Goal: Information Seeking & Learning: Learn about a topic

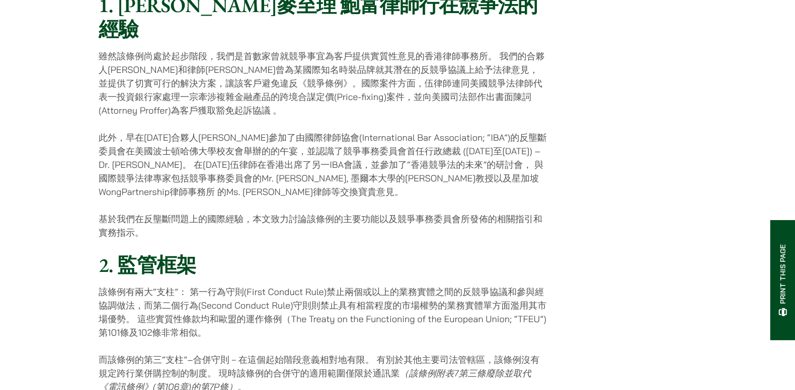
scroll to position [671, 0]
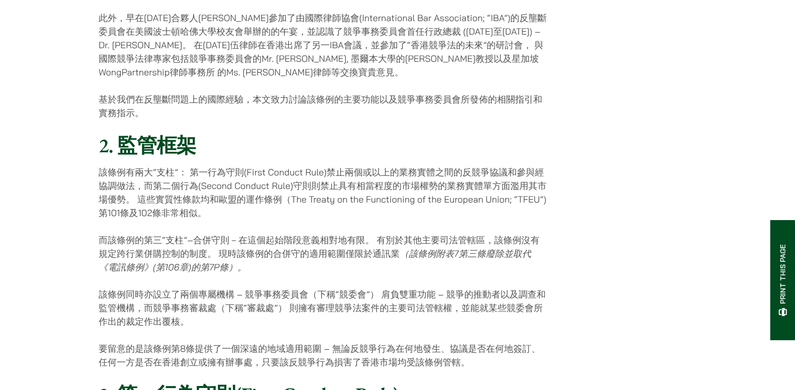
drag, startPoint x: 230, startPoint y: 180, endPoint x: 246, endPoint y: 203, distance: 28.3
click at [246, 203] on p "該條例有兩大“支柱”： 第一行為守則(First Conduct Rule)禁止兩個或以上的業務實體之間的反競爭協議和參與經協調做法，而第二個行為(Secon…" at bounding box center [323, 193] width 448 height 54
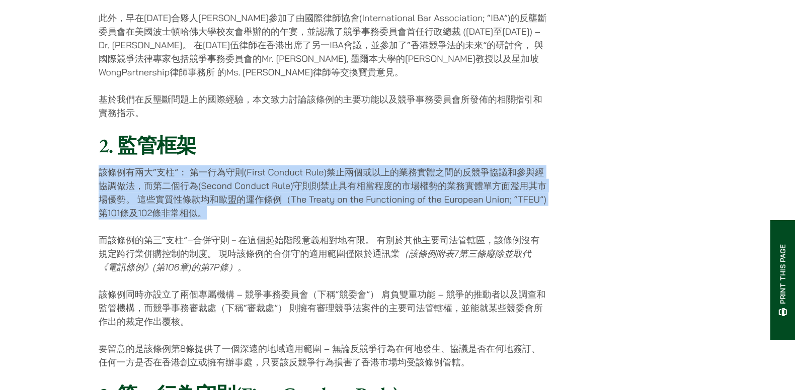
drag, startPoint x: 233, startPoint y: 196, endPoint x: 250, endPoint y: 139, distance: 59.6
click at [250, 139] on h2 "2. 監管框架" at bounding box center [323, 145] width 448 height 24
click at [245, 182] on p "該條例有兩大“支柱”： 第一行為守則(First Conduct Rule)禁止兩個或以上的業務實體之間的反競爭協議和參與經協調做法，而第二個行為(Secon…" at bounding box center [323, 193] width 448 height 54
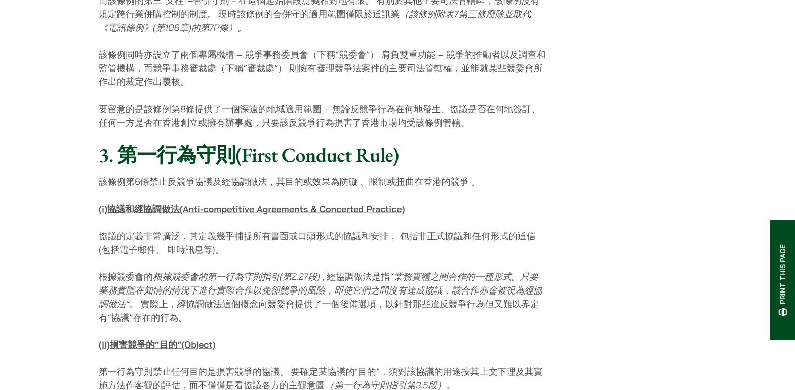
scroll to position [1006, 0]
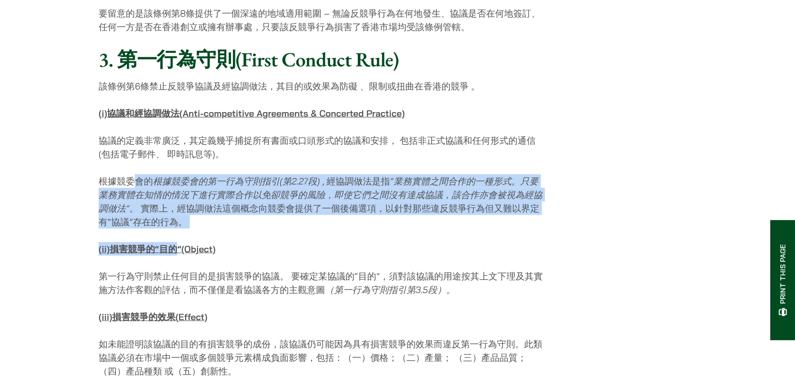
drag, startPoint x: 132, startPoint y: 164, endPoint x: 181, endPoint y: 219, distance: 74.1
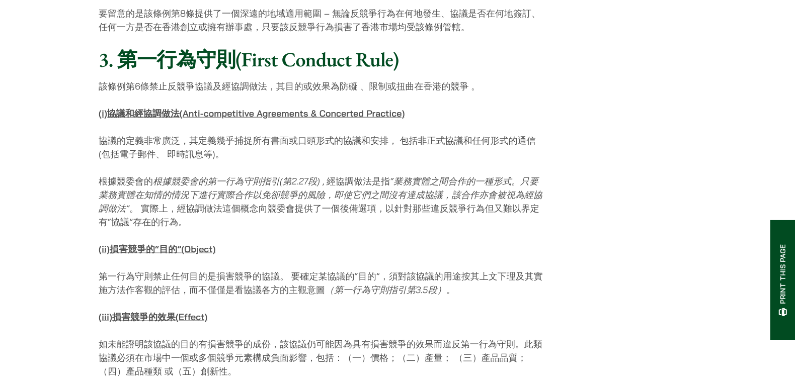
click at [285, 243] on p "(ii) 損害競爭的 “ 目的 ”(Object)" at bounding box center [323, 250] width 448 height 14
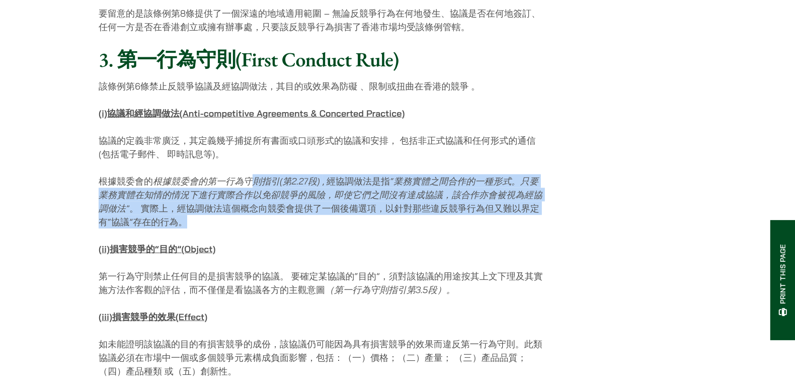
drag, startPoint x: 255, startPoint y: 169, endPoint x: 259, endPoint y: 210, distance: 42.0
click at [259, 210] on p "根據競委會的 根據競委會的第一行為守則指引 ( 第 2.27 段 ) , 經協調做法是指 “ 業務實體之間合作的一種形式。只要業務實體在知情的情況下進行實際合…" at bounding box center [323, 202] width 448 height 54
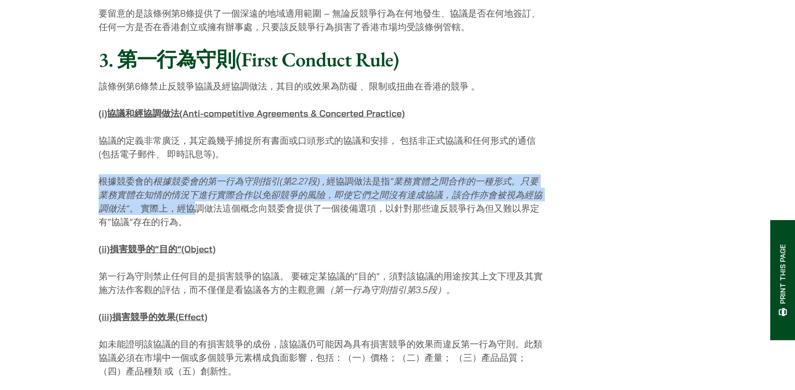
drag, startPoint x: 101, startPoint y: 145, endPoint x: 196, endPoint y: 194, distance: 107.6
click at [196, 194] on p "根據競委會的 根據競委會的第一行為守則指引 ( 第 2.27 段 ) , 經協調做法是指 “ 業務實體之間合作的一種形式。只要業務實體在知情的情況下進行實際合…" at bounding box center [323, 202] width 448 height 54
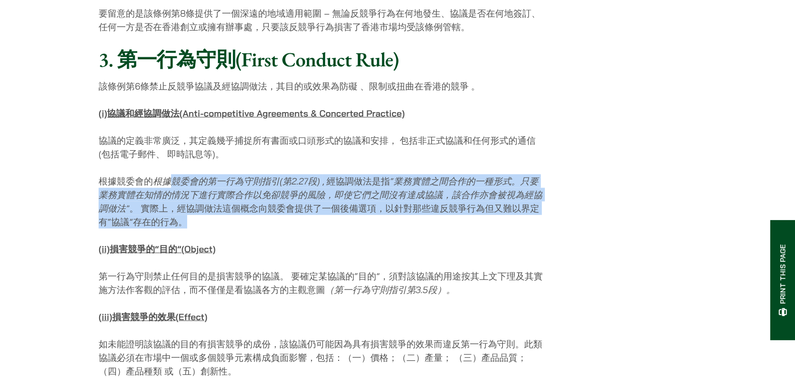
drag, startPoint x: 189, startPoint y: 213, endPoint x: 172, endPoint y: 163, distance: 52.8
click at [172, 175] on p "根據競委會的 根據競委會的第一行為守則指引 ( 第 2.27 段 ) , 經協調做法是指 “ 業務實體之間合作的一種形式。只要業務實體在知情的情況下進行實際合…" at bounding box center [323, 202] width 448 height 54
click at [172, 176] on em "根據競委會的第一行為守則指引" at bounding box center [216, 182] width 127 height 12
click at [328, 199] on p "根據競委會的 根據競委會的第一行為守則指引 ( 第 2.27 段 ) , 經協調做法是指 “ 業務實體之間合作的一種形式。只要業務實體在知情的情況下進行實際合…" at bounding box center [323, 202] width 448 height 54
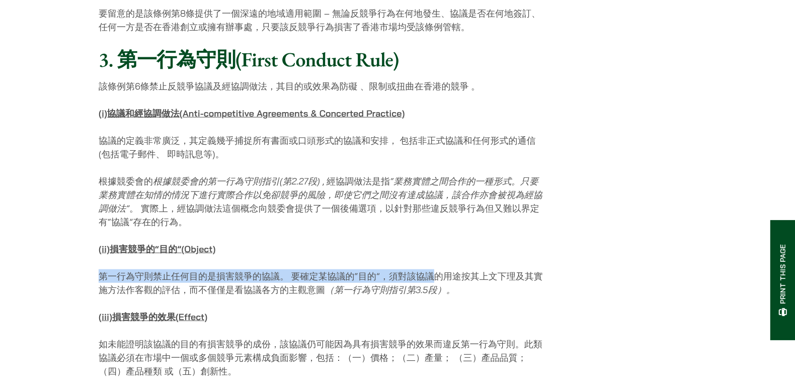
drag, startPoint x: 430, startPoint y: 262, endPoint x: 430, endPoint y: 228, distance: 33.2
click at [430, 243] on p "(ii) 損害競爭的 “ 目的 ”(Object)" at bounding box center [323, 250] width 448 height 14
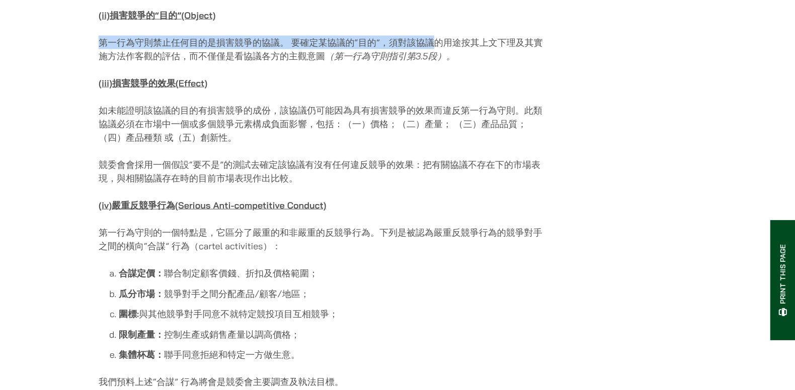
scroll to position [1258, 0]
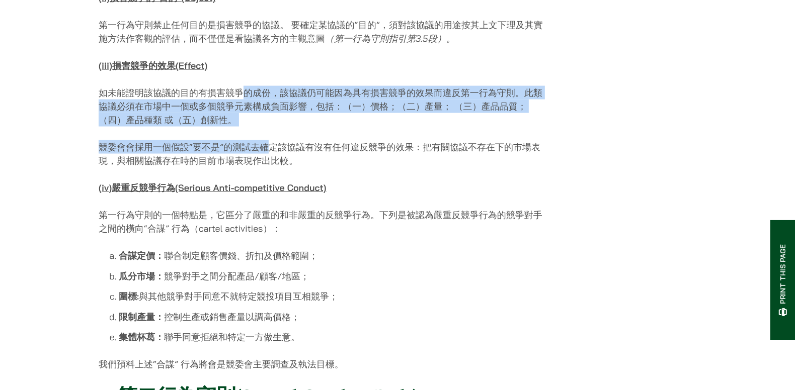
drag, startPoint x: 241, startPoint y: 63, endPoint x: 267, endPoint y: 111, distance: 54.5
drag, startPoint x: 267, startPoint y: 111, endPoint x: 261, endPoint y: 107, distance: 7.0
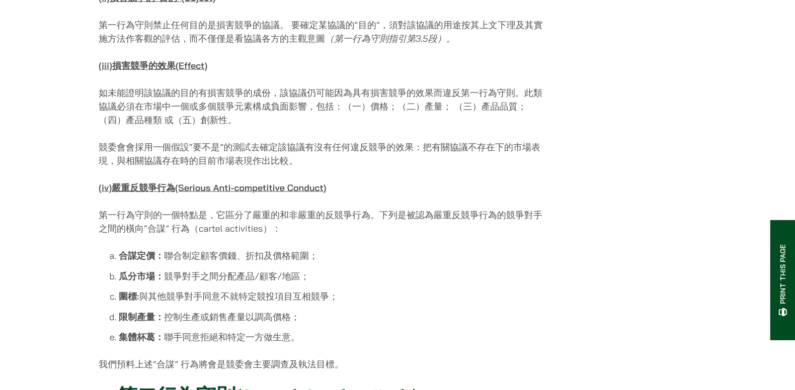
click at [208, 86] on p "如未能證明該協議的目的有損害競爭的成份，該協議仍可能因為具有損害競爭的效果而違反第一行為守則。此類協議必須在市場中一個或多個競爭元素構成負面影響，包括：（一）…" at bounding box center [323, 106] width 448 height 41
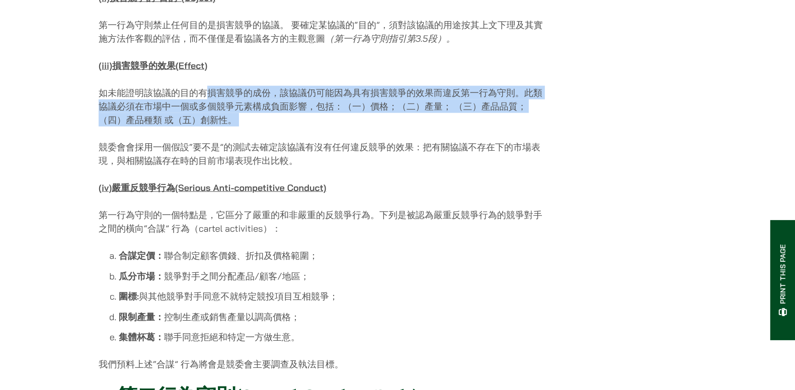
drag, startPoint x: 208, startPoint y: 71, endPoint x: 228, endPoint y: 107, distance: 40.8
click at [228, 107] on p "如未能證明該協議的目的有損害競爭的成份，該協議仍可能因為具有損害競爭的效果而違反第一行為守則。此類協議必須在市場中一個或多個競爭元素構成負面影響，包括：（一）…" at bounding box center [323, 106] width 448 height 41
drag, startPoint x: 228, startPoint y: 107, endPoint x: 223, endPoint y: 101, distance: 8.2
click at [223, 101] on p "如未能證明該協議的目的有損害競爭的成份，該協議仍可能因為具有損害競爭的效果而違反第一行為守則。此類協議必須在市場中一個或多個競爭元素構成負面影響，包括：（一）…" at bounding box center [323, 106] width 448 height 41
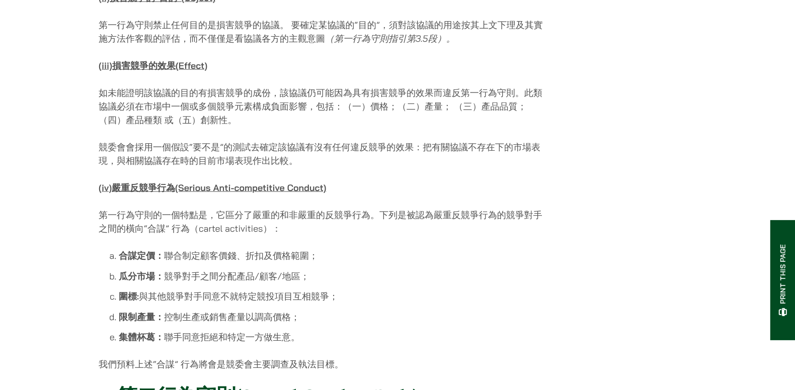
click at [193, 86] on p "如未能證明該協議的目的有損害競爭的成份，該協議仍可能因為具有損害競爭的效果而違反第一行為守則。此類協議必須在市場中一個或多個競爭元素構成負面影響，包括：（一）…" at bounding box center [323, 106] width 448 height 41
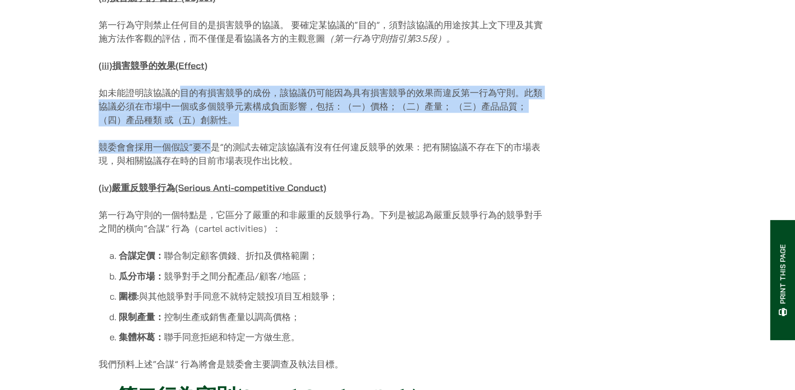
drag, startPoint x: 205, startPoint y: 106, endPoint x: 207, endPoint y: 114, distance: 8.8
click at [417, 86] on p "如未能證明該協議的目的有損害競爭的成份，該協議仍可能因為具有損害競爭的效果而違反第一行為守則。此類協議必須在市場中一個或多個競爭元素構成負面影響，包括：（一）…" at bounding box center [323, 106] width 448 height 41
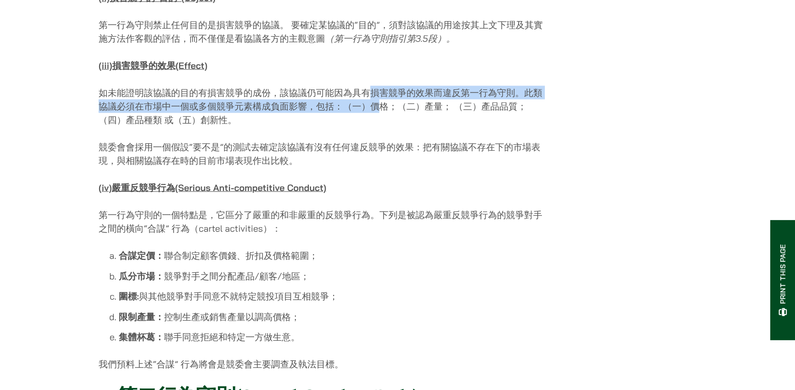
drag, startPoint x: 372, startPoint y: 95, endPoint x: 373, endPoint y: 58, distance: 36.3
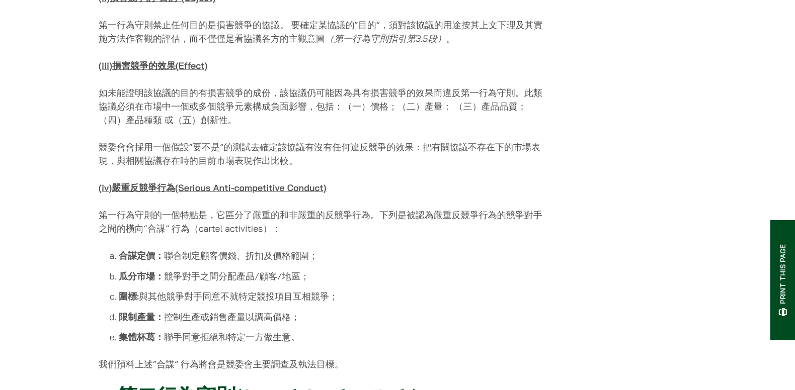
click at [255, 109] on p "如未能證明該協議的目的有損害競爭的成份，該協議仍可能因為具有損害競爭的效果而違反第一行為守則。此類協議必須在市場中一個或多個競爭元素構成負面影響，包括：（一）…" at bounding box center [323, 106] width 448 height 41
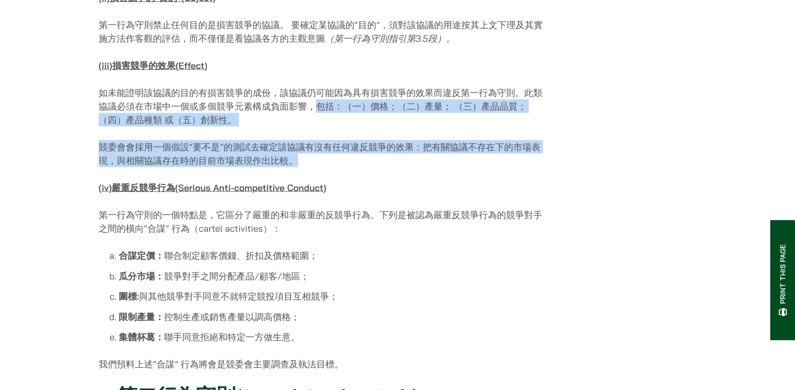
drag, startPoint x: 328, startPoint y: 141, endPoint x: 321, endPoint y: 85, distance: 57.4
click at [321, 86] on p "如未能證明該協議的目的有損害競爭的成份，該協議仍可能因為具有損害競爭的效果而違反第一行為守則。此類協議必須在市場中一個或多個競爭元素構成負面影響，包括：（一）…" at bounding box center [323, 106] width 448 height 41
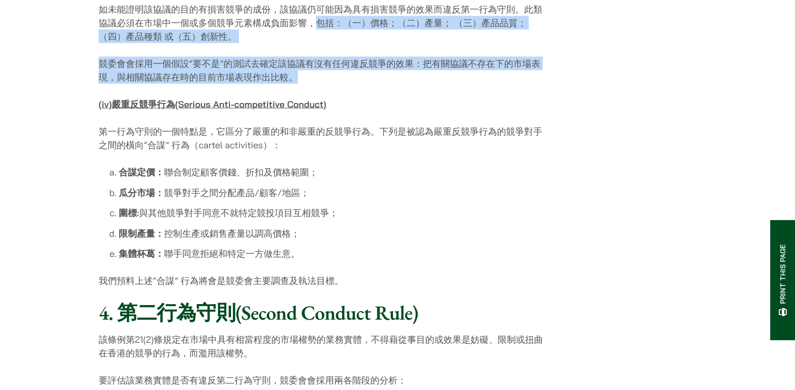
scroll to position [1426, 0]
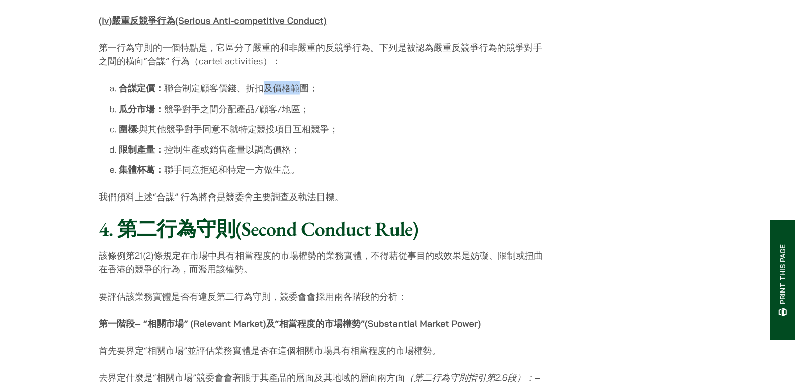
drag, startPoint x: 253, startPoint y: 74, endPoint x: 290, endPoint y: 78, distance: 37.5
click at [290, 82] on li "合謀定價： 聯合制定顧客價錢、折扣及價格範圍；" at bounding box center [333, 89] width 428 height 14
drag, startPoint x: 290, startPoint y: 78, endPoint x: 303, endPoint y: 87, distance: 16.1
click at [291, 82] on li "合謀定價： 聯合制定顧客價錢、折扣及價格範圍；" at bounding box center [333, 89] width 428 height 14
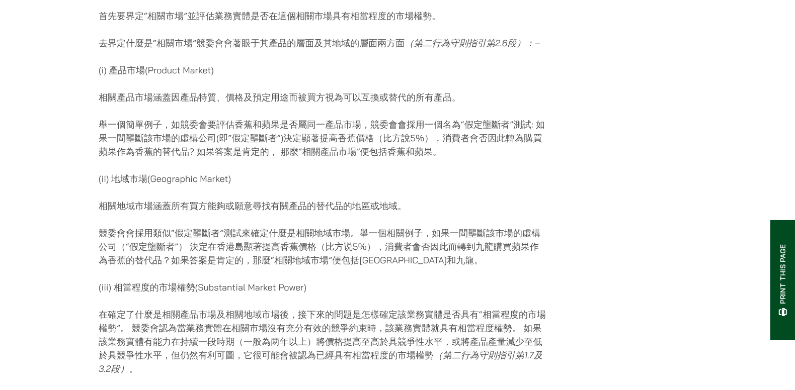
scroll to position [1593, 0]
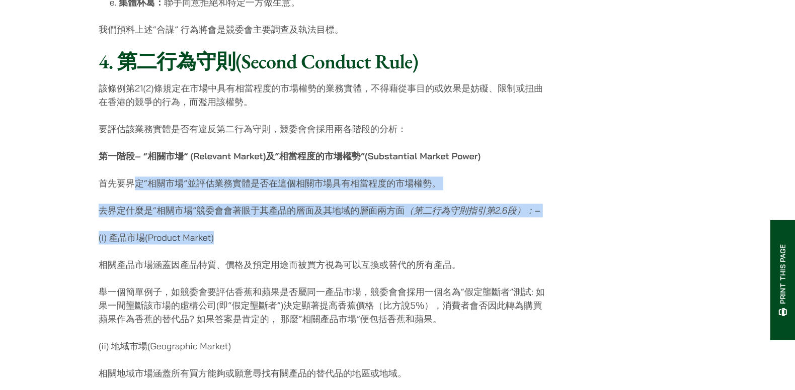
drag, startPoint x: 136, startPoint y: 154, endPoint x: 318, endPoint y: 210, distance: 189.7
click at [318, 210] on div "[DATE] 早在[DATE]頒布，期待已久的香港法例第619 章《競爭條例》(Competition Ordinance; 下稱“該條例”) ， [DATE…" at bounding box center [323, 303] width 448 height 3496
click at [295, 231] on p "(i) 產品市場(Product Market)" at bounding box center [323, 238] width 448 height 14
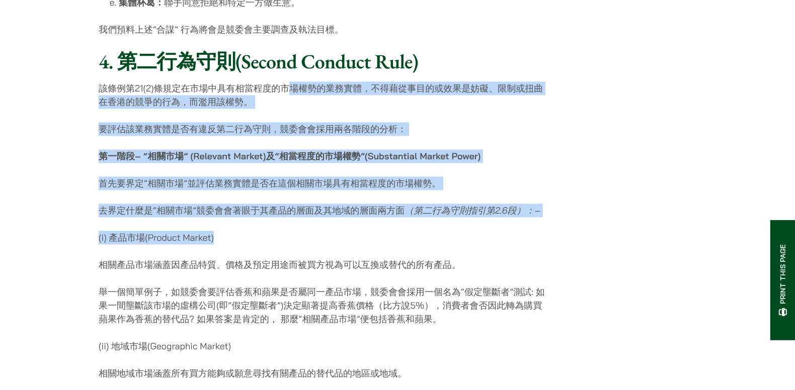
drag, startPoint x: 278, startPoint y: 225, endPoint x: 287, endPoint y: 79, distance: 146.7
click at [287, 79] on div "[DATE] 早在[DATE]頒布，期待已久的香港法例第619 章《競爭條例》(Competition Ordinance; 下稱“該條例”) ， [DATE…" at bounding box center [323, 303] width 448 height 3496
click at [287, 82] on p "該條例第21(2)條規定在市場中具有相當程度的市場權勢的業務實體，不得藉從事目的或效果是妨礙、限制或扭曲在香港的競爭的行為，而濫用該權勢。" at bounding box center [323, 95] width 448 height 27
click at [228, 148] on div "[DATE] 早在[DATE]頒布，期待已久的香港法例第619 章《競爭條例》(Competition Ordinance; 下稱“該條例”) ， [DATE…" at bounding box center [323, 303] width 448 height 3496
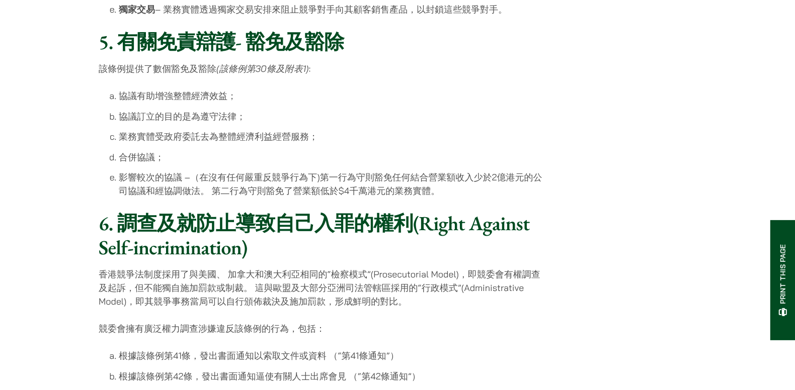
scroll to position [2432, 0]
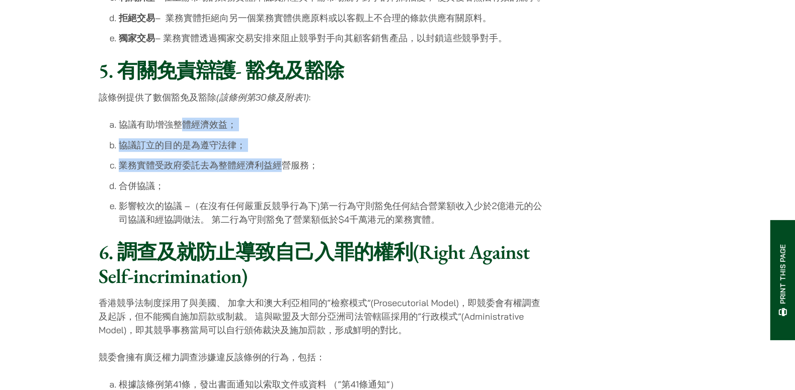
drag, startPoint x: 184, startPoint y: 108, endPoint x: 279, endPoint y: 155, distance: 106.2
click at [279, 155] on ol "協議有助增強整體經濟效益； 協議訂立的目的是為遵守法律； 業務實體受政府委託去為整體經濟利益經營服務； 合併協議； 影響較次的協議 –（在沒有任何嚴重反競爭行…" at bounding box center [323, 172] width 448 height 109
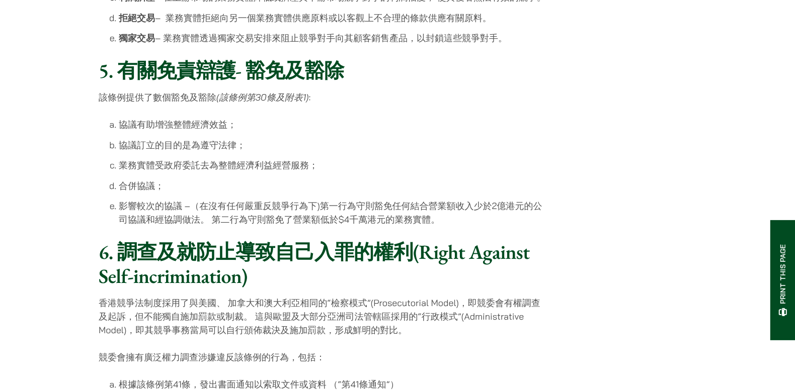
click at [283, 182] on li "合併協議；" at bounding box center [333, 186] width 428 height 14
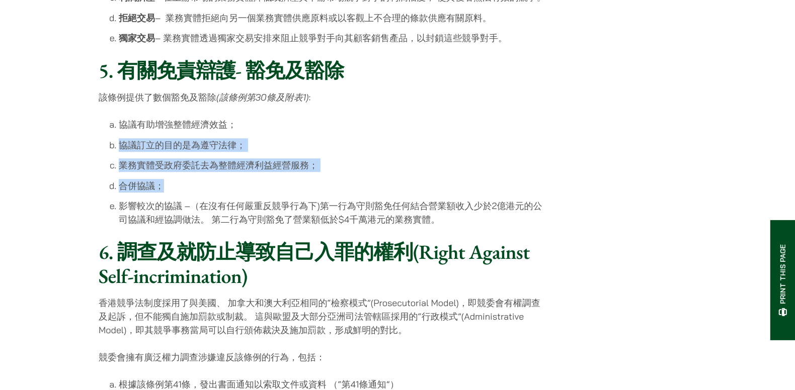
drag, startPoint x: 283, startPoint y: 182, endPoint x: 286, endPoint y: 107, distance: 75.0
click at [192, 138] on li "協議訂立的目的是為遵守法律；" at bounding box center [333, 145] width 428 height 14
drag, startPoint x: 114, startPoint y: 116, endPoint x: 257, endPoint y: 175, distance: 154.8
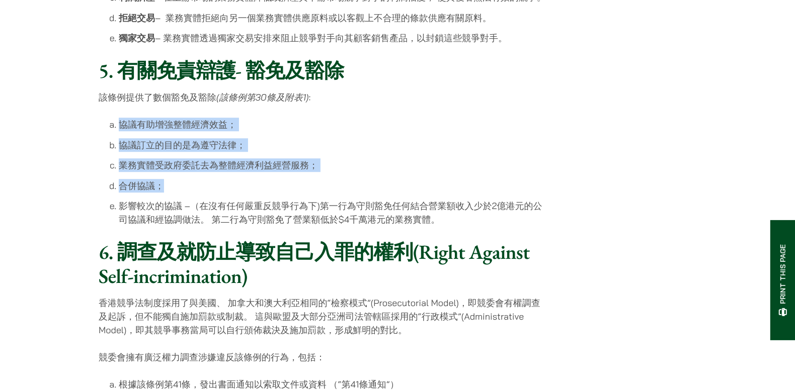
click at [257, 175] on ol "協議有助增強整體經濟效益； 協議訂立的目的是為遵守法律； 業務實體受政府委託去為整體經濟利益經營服務； 合併協議； 影響較次的協議 –（在沒有任何嚴重反競爭行…" at bounding box center [323, 172] width 448 height 109
click at [263, 120] on li "協議有助增強整體經濟效益；" at bounding box center [333, 125] width 428 height 14
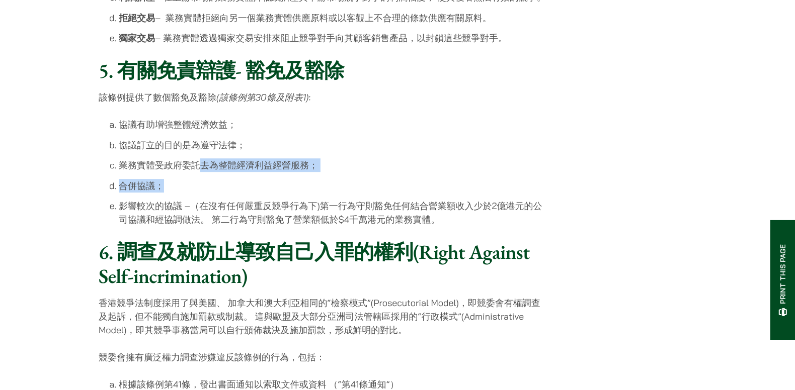
drag, startPoint x: 208, startPoint y: 170, endPoint x: 201, endPoint y: 155, distance: 16.5
click at [201, 155] on ol "協議有助增強整體經濟效益； 協議訂立的目的是為遵守法律； 業務實體受政府委託去為整體經濟利益經營服務； 合併協議； 影響較次的協議 –（在沒有任何嚴重反競爭行…" at bounding box center [323, 172] width 448 height 109
click at [177, 159] on li "業務實體受政府委託去為整體經濟利益經營服務；" at bounding box center [333, 166] width 428 height 14
drag, startPoint x: 133, startPoint y: 161, endPoint x: 180, endPoint y: 178, distance: 50.0
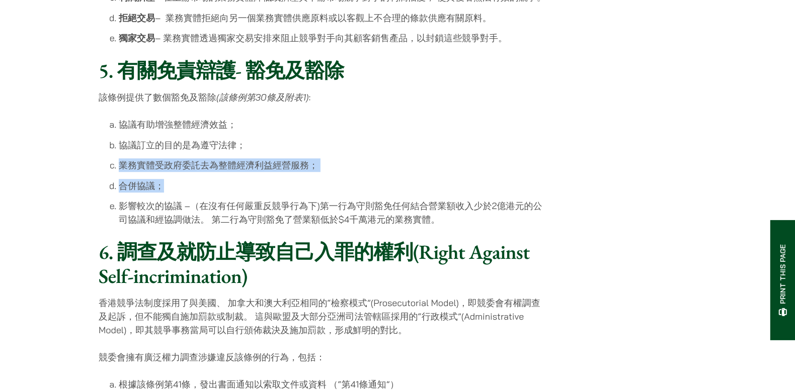
click at [180, 178] on ol "協議有助增強整體經濟效益； 協議訂立的目的是為遵守法律； 業務實體受政府委託去為整體經濟利益經營服務； 合併協議； 影響較次的協議 –（在沒有任何嚴重反競爭行…" at bounding box center [323, 172] width 448 height 109
click at [180, 179] on li "合併協議；" at bounding box center [333, 186] width 428 height 14
click at [473, 215] on li "影響較次的協議 –（在沒有任何嚴重反競爭行為下)第一行為守則豁免任何結合營業額收入少於2億港元的公司協議和經協調做法。 第二行為守則豁免了營業額低於$4千萬港…" at bounding box center [333, 212] width 428 height 27
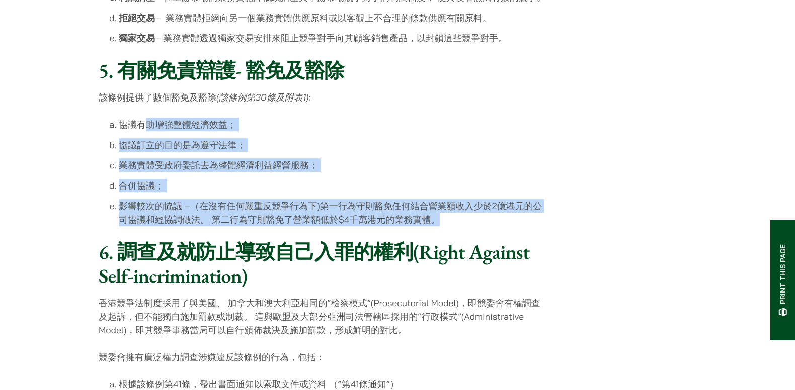
drag, startPoint x: 473, startPoint y: 215, endPoint x: 146, endPoint y: 106, distance: 344.8
drag, startPoint x: 146, startPoint y: 106, endPoint x: 432, endPoint y: 126, distance: 286.5
click at [432, 126] on li "協議有助增強整體經濟效益；" at bounding box center [333, 125] width 428 height 14
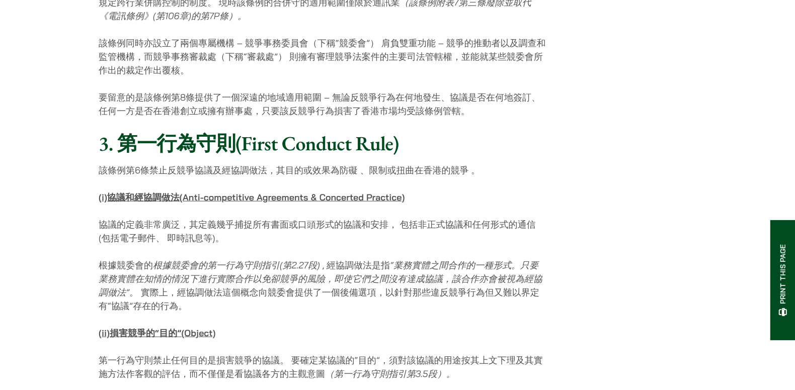
scroll to position [587, 0]
